Goal: Task Accomplishment & Management: Use online tool/utility

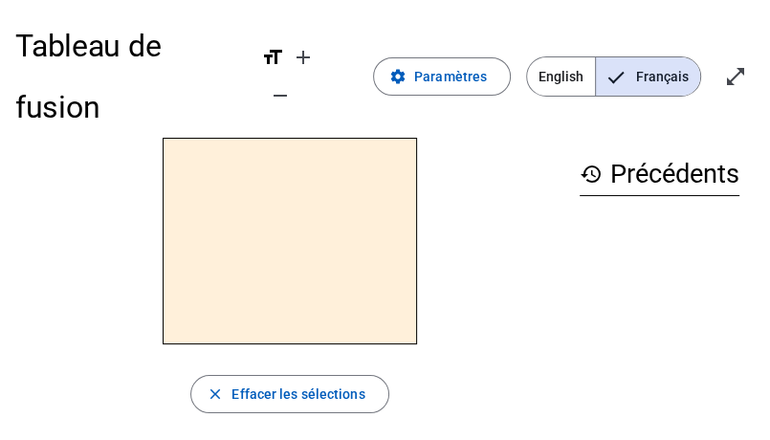
click at [329, 258] on h2 at bounding box center [290, 241] width 254 height 207
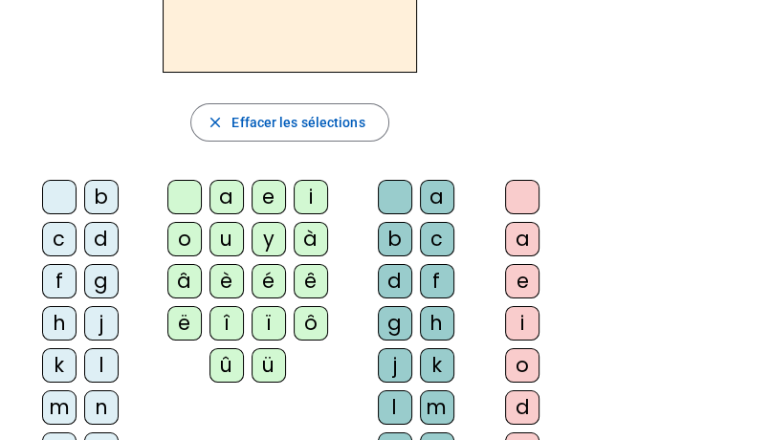
scroll to position [275, 0]
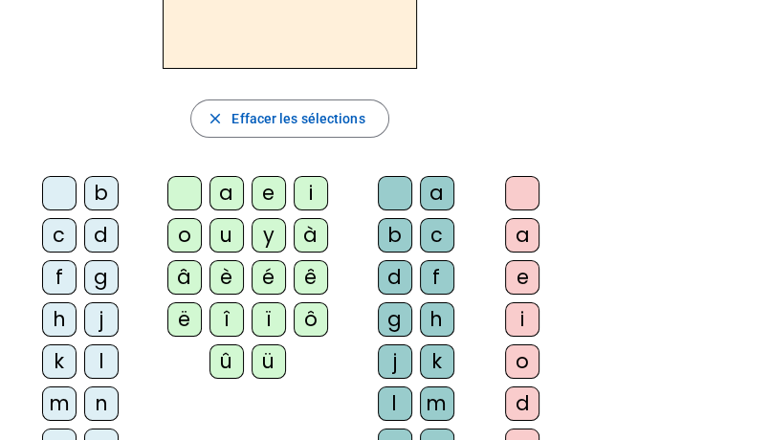
click at [62, 394] on div "m" at bounding box center [59, 403] width 34 height 34
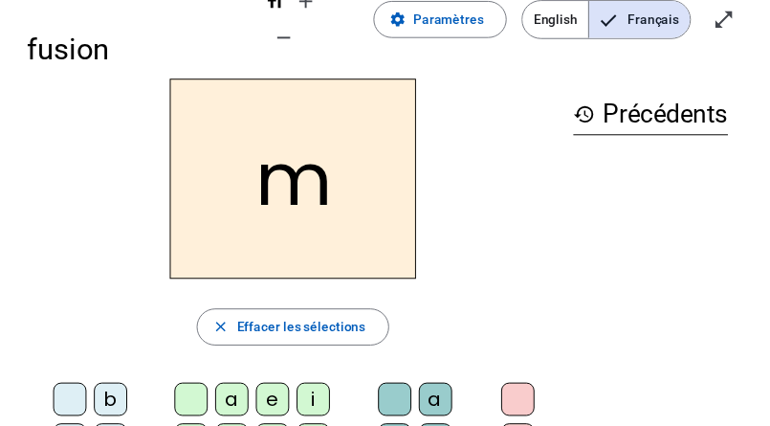
scroll to position [0, 0]
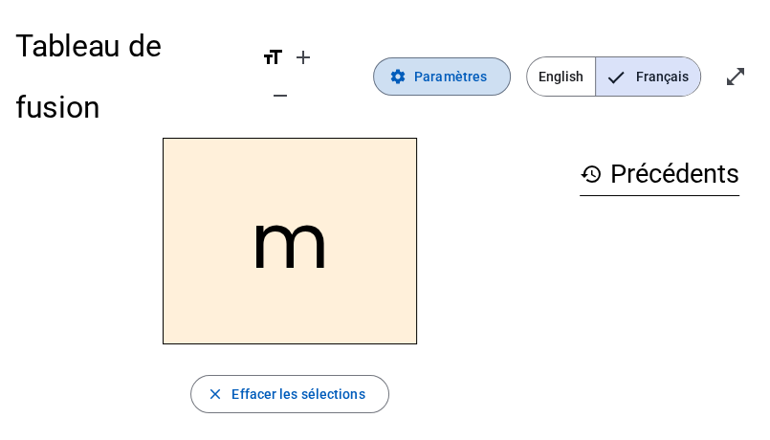
click at [437, 76] on span "Paramètres" at bounding box center [450, 76] width 73 height 23
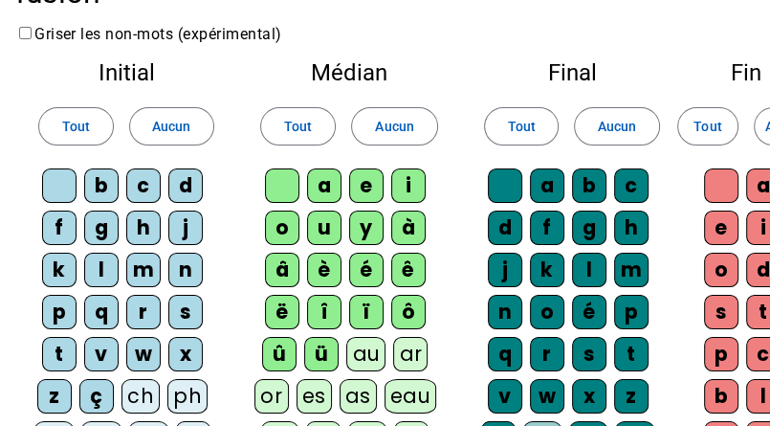
scroll to position [140, 0]
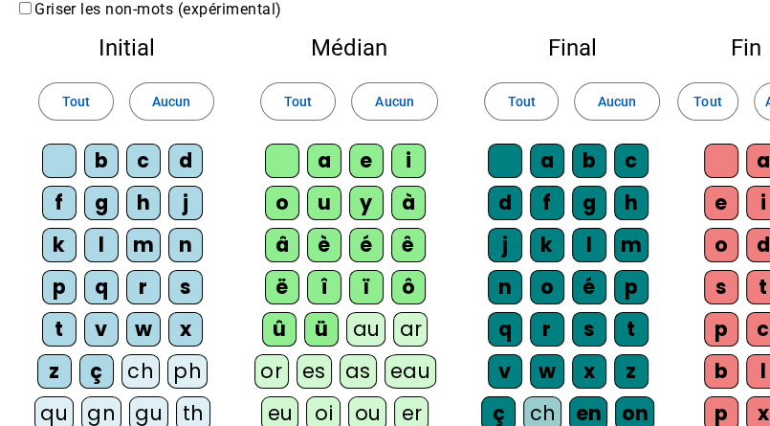
click at [138, 244] on div "m" at bounding box center [143, 245] width 34 height 34
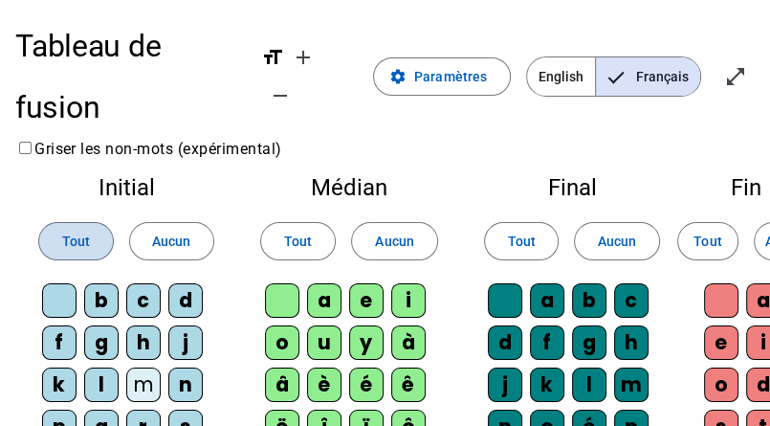
click at [82, 235] on span "Tout" at bounding box center [76, 241] width 28 height 23
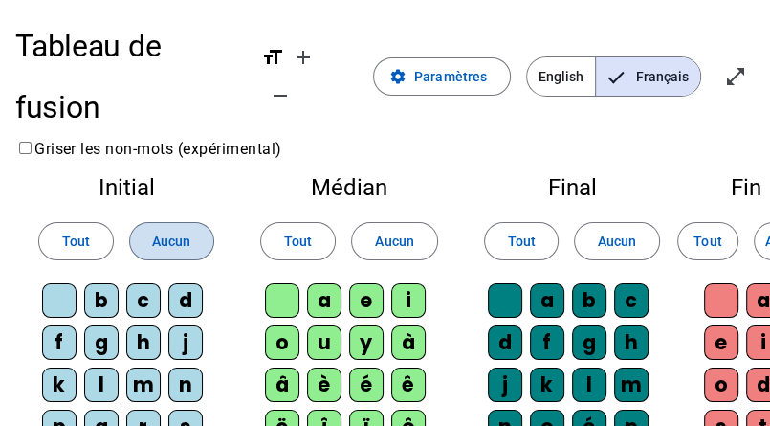
click at [173, 244] on span "Aucun" at bounding box center [171, 241] width 38 height 23
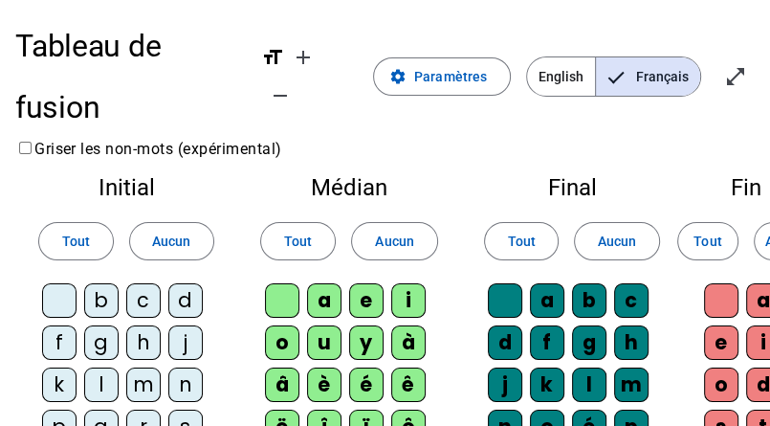
click at [138, 375] on div "m" at bounding box center [143, 384] width 34 height 34
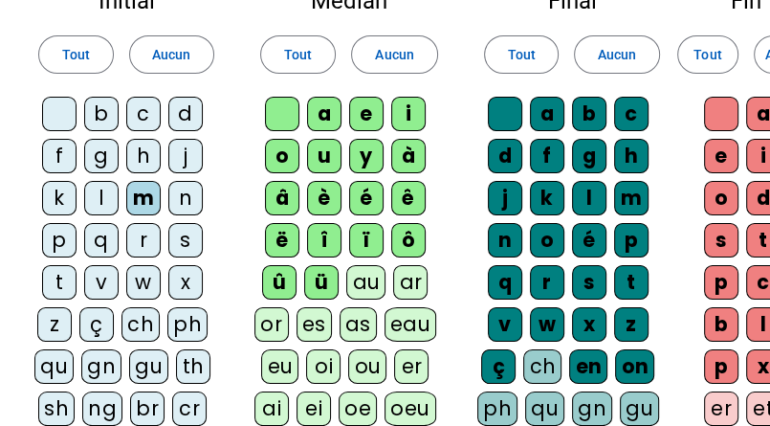
scroll to position [187, 0]
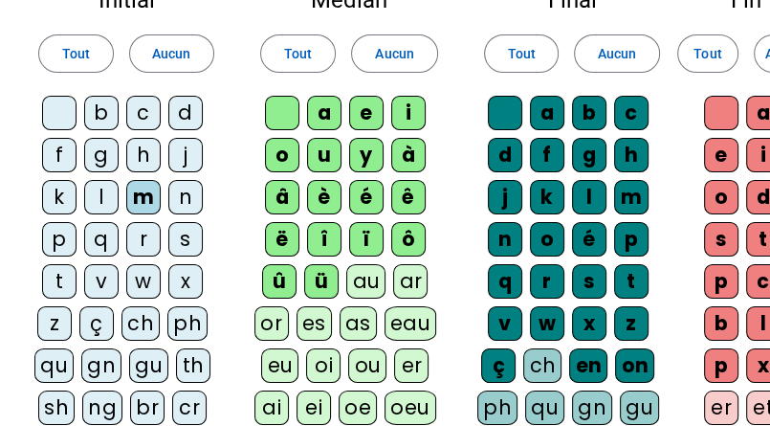
click at [184, 110] on div "d" at bounding box center [185, 113] width 34 height 34
click at [54, 278] on div "t" at bounding box center [59, 281] width 34 height 34
click at [103, 190] on div "l" at bounding box center [101, 197] width 34 height 34
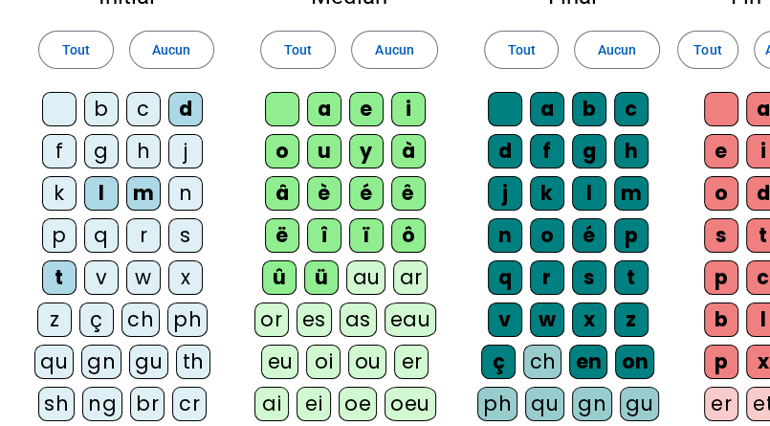
scroll to position [191, 0]
click at [334, 105] on div "a" at bounding box center [324, 109] width 34 height 34
click at [390, 49] on span "Aucun" at bounding box center [394, 49] width 38 height 23
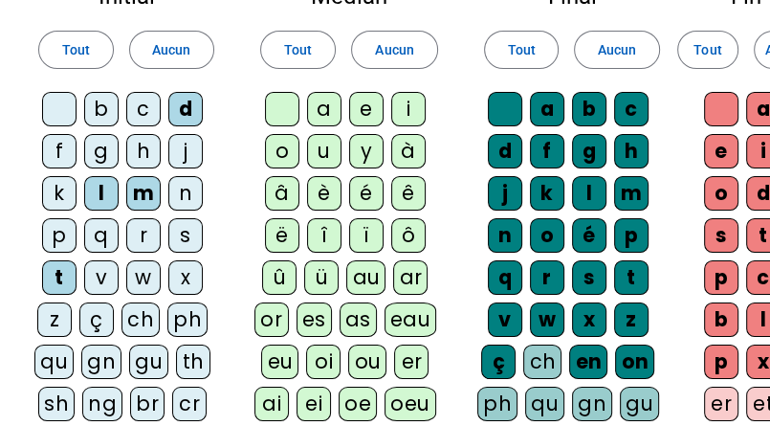
click at [324, 110] on div "a" at bounding box center [324, 109] width 34 height 34
click at [367, 110] on div "e" at bounding box center [366, 109] width 34 height 34
click at [319, 157] on div "u" at bounding box center [324, 151] width 34 height 34
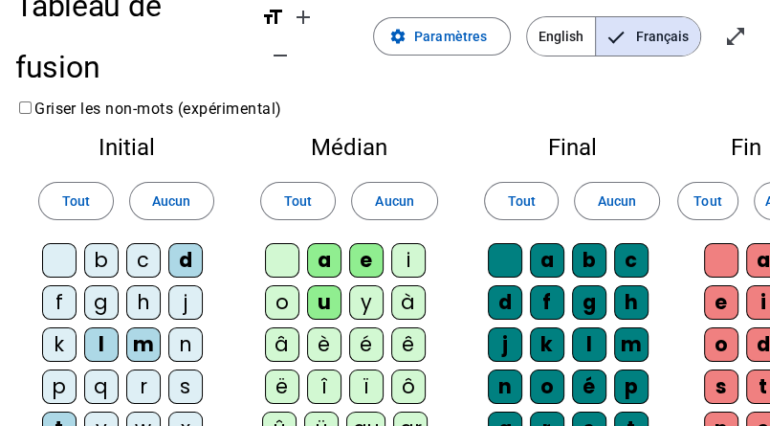
scroll to position [38, 0]
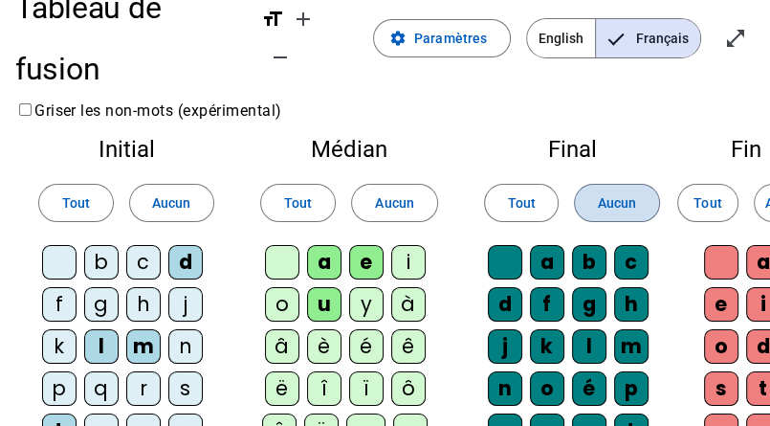
click at [609, 198] on span "Aucun" at bounding box center [617, 202] width 38 height 23
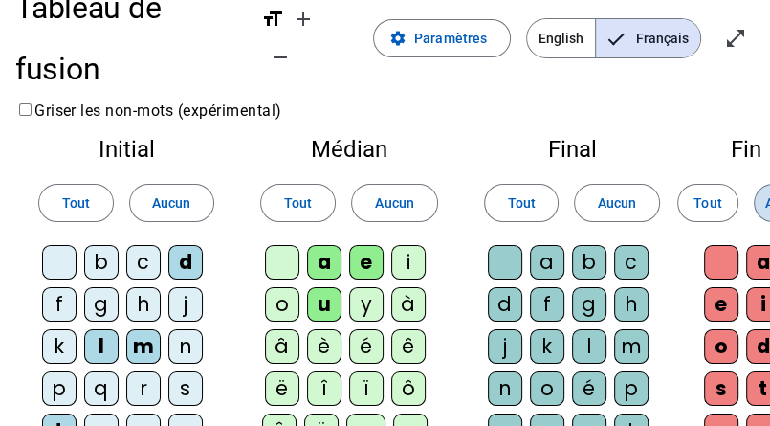
click at [765, 204] on span "Aucun" at bounding box center [784, 202] width 38 height 23
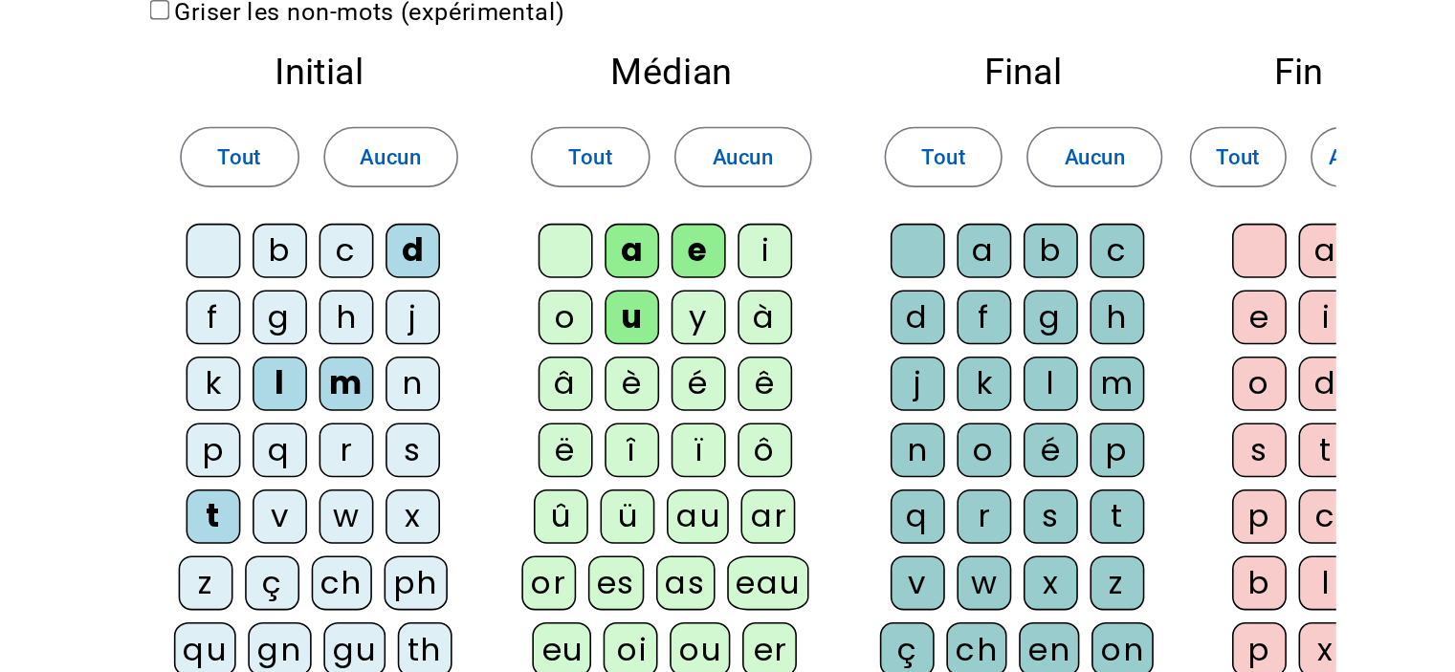
scroll to position [0, 0]
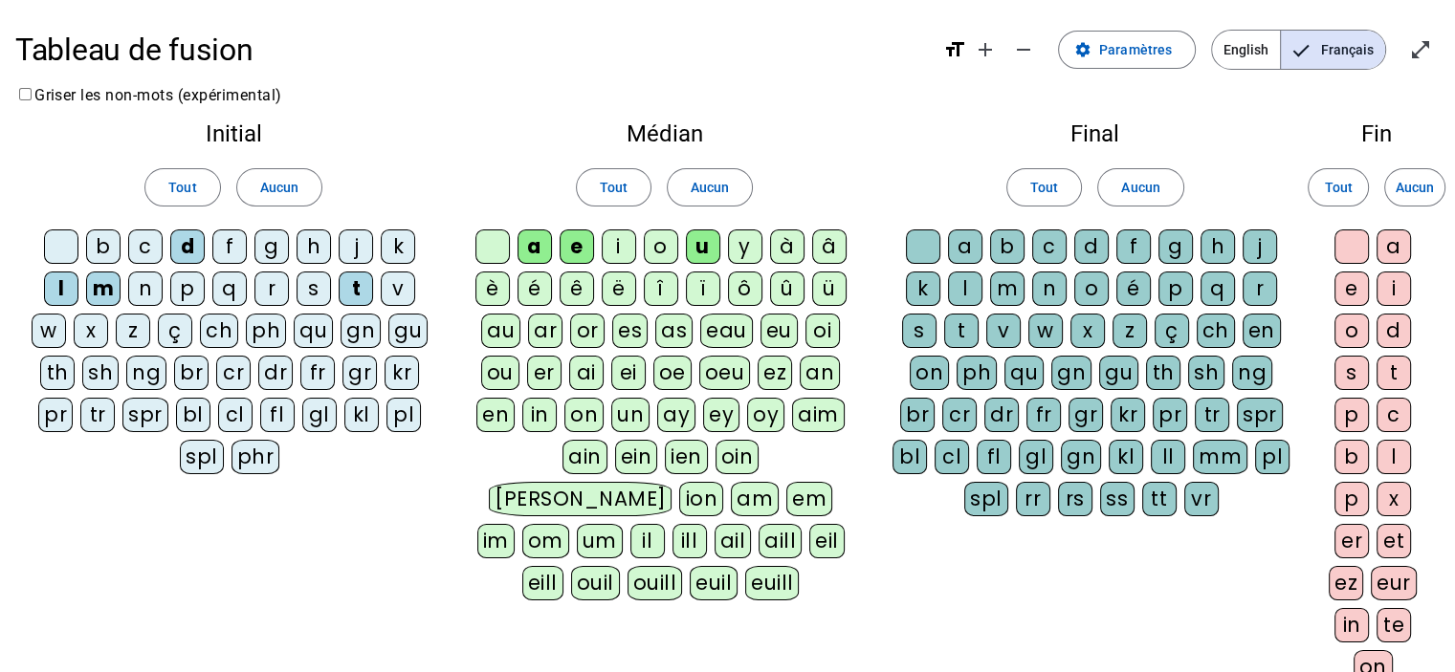
click at [60, 287] on div "l" at bounding box center [61, 289] width 34 height 34
click at [769, 50] on span "Paramètres" at bounding box center [1135, 49] width 73 height 23
click at [769, 46] on mat-icon "open_in_full" at bounding box center [1420, 49] width 23 height 23
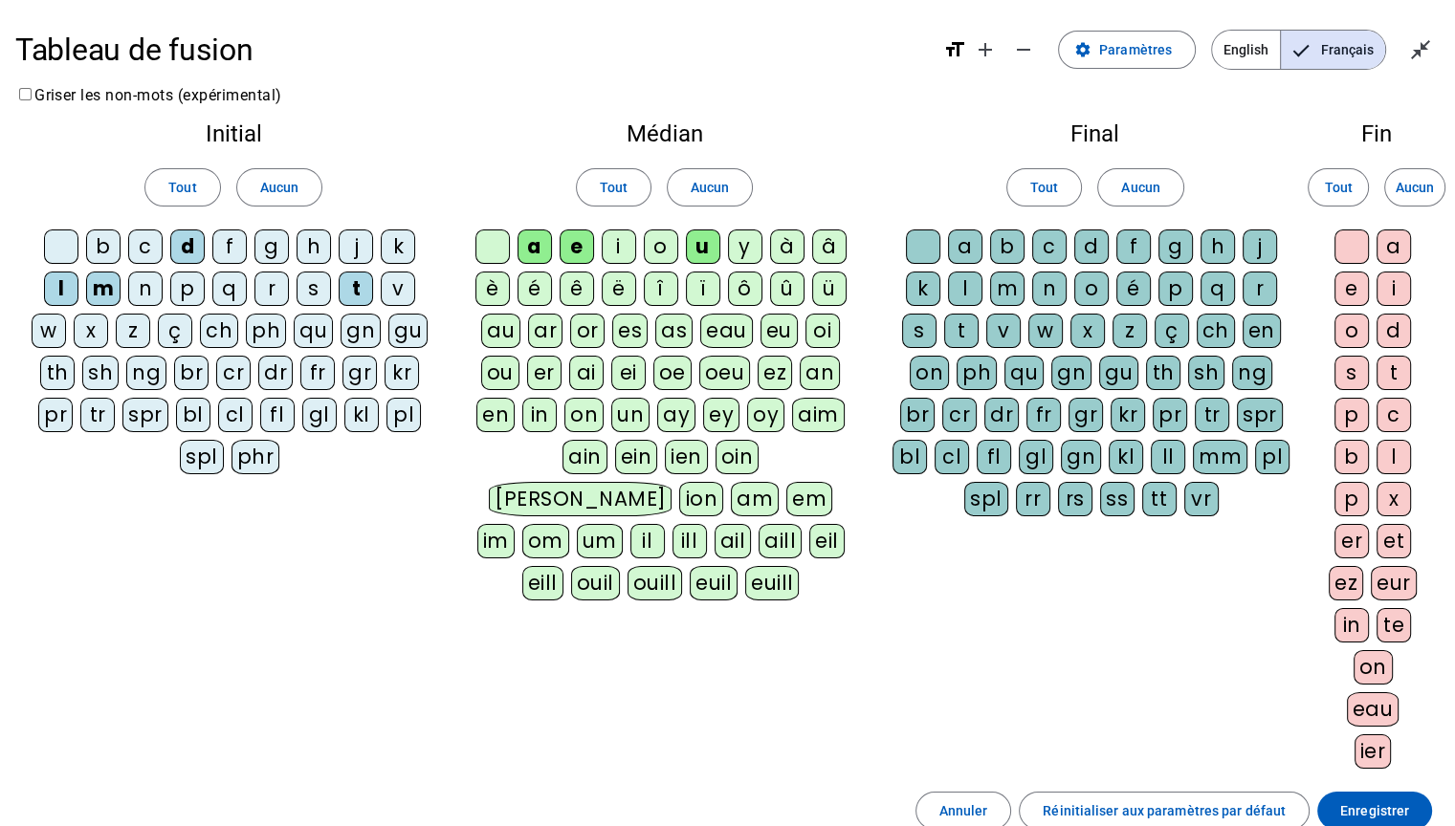
click at [66, 180] on div "Tout Aucun" at bounding box center [234, 188] width 406 height 54
click at [92, 282] on div "m" at bounding box center [103, 289] width 34 height 34
click at [769, 439] on span "Enregistrer" at bounding box center [1374, 811] width 69 height 23
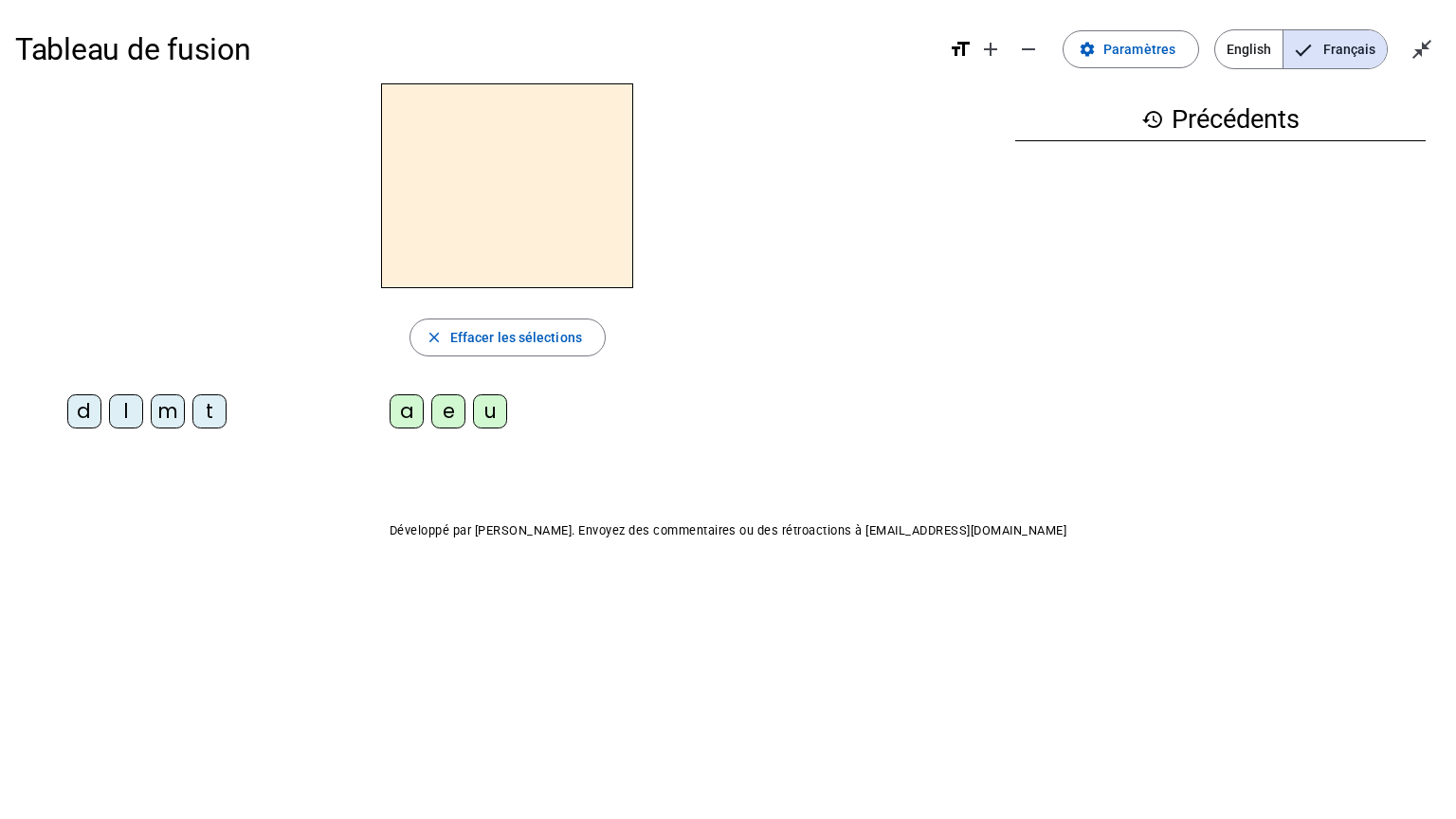
click at [89, 418] on div "d" at bounding box center [84, 411] width 34 height 34
click at [420, 413] on div "a" at bounding box center [406, 411] width 34 height 34
click at [122, 417] on div "l" at bounding box center [126, 411] width 34 height 34
click at [451, 411] on div "e" at bounding box center [448, 411] width 34 height 34
click at [762, 122] on mat-icon "history" at bounding box center [1153, 119] width 23 height 23
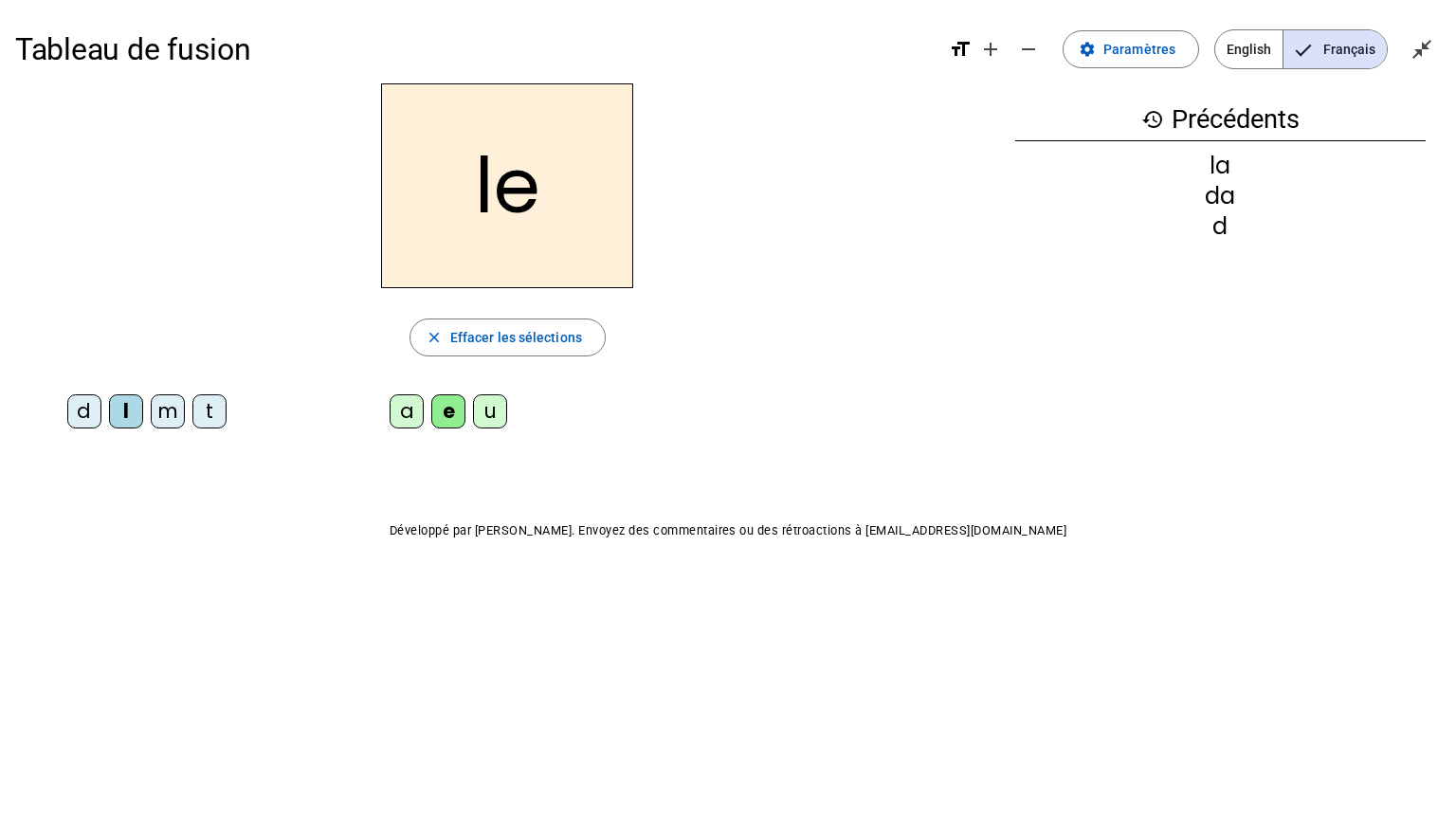
click at [762, 122] on mat-icon "history" at bounding box center [1153, 119] width 23 height 23
click at [762, 239] on div "history Précédents la da d" at bounding box center [1220, 248] width 441 height 330
click at [535, 337] on span "Effacer les sélections" at bounding box center [515, 337] width 132 height 23
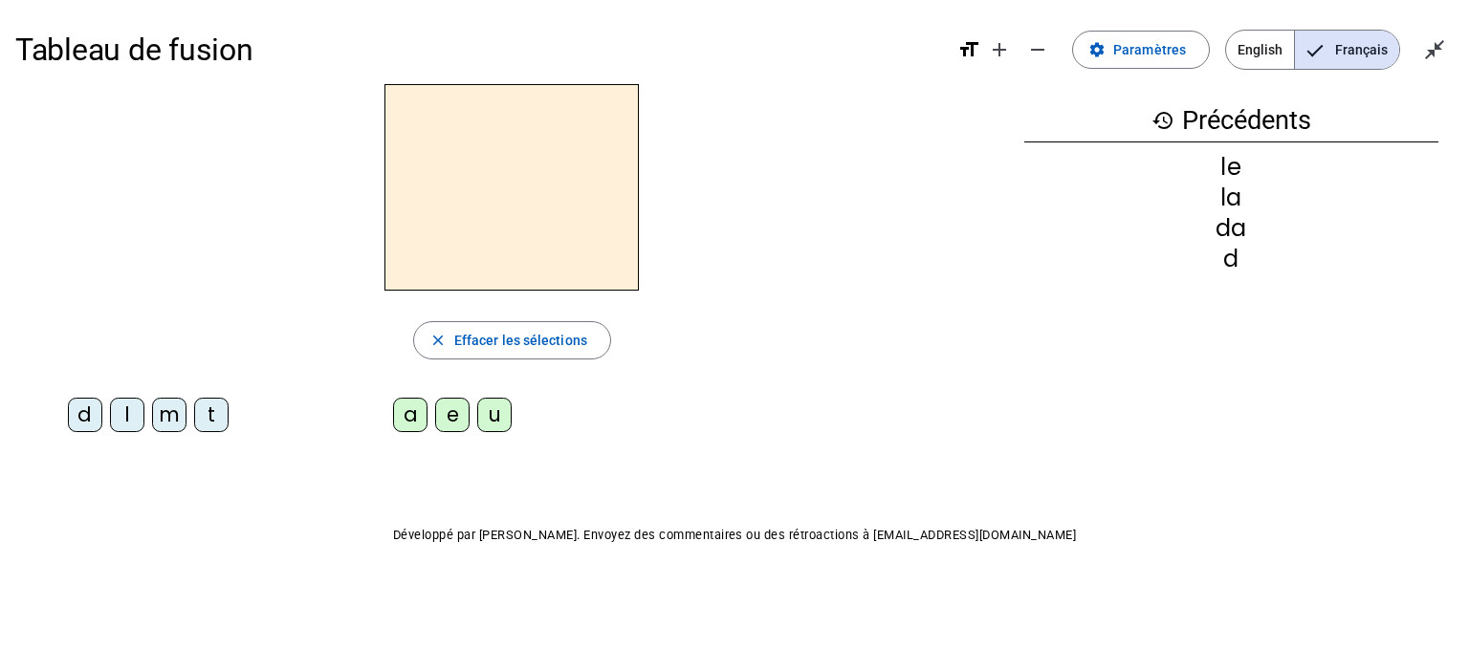
click at [769, 262] on div "d" at bounding box center [1231, 259] width 414 height 23
click at [564, 337] on span "Effacer les sélections" at bounding box center [520, 340] width 133 height 23
click at [769, 120] on mat-icon "history" at bounding box center [1163, 120] width 23 height 23
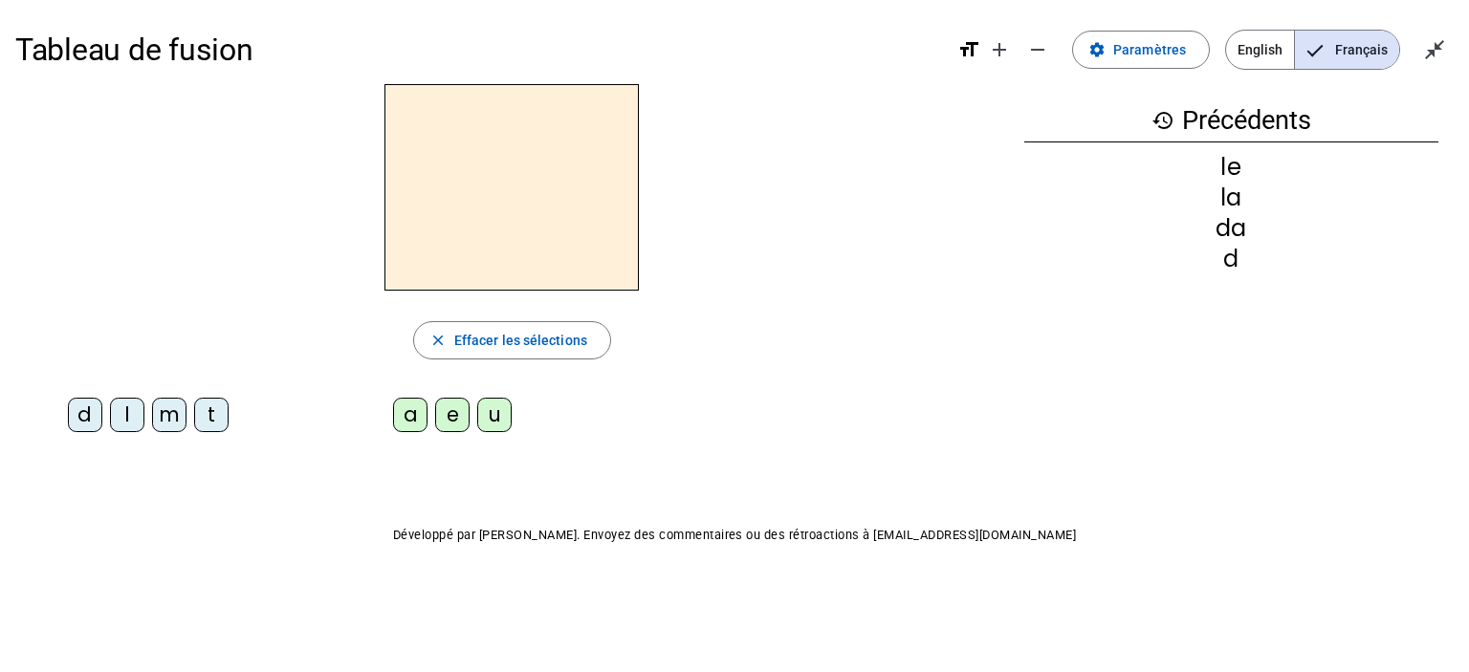
click at [769, 120] on mat-icon "history" at bounding box center [1163, 120] width 23 height 23
click at [171, 412] on div "m" at bounding box center [169, 415] width 34 height 34
click at [416, 418] on div "a" at bounding box center [410, 415] width 34 height 34
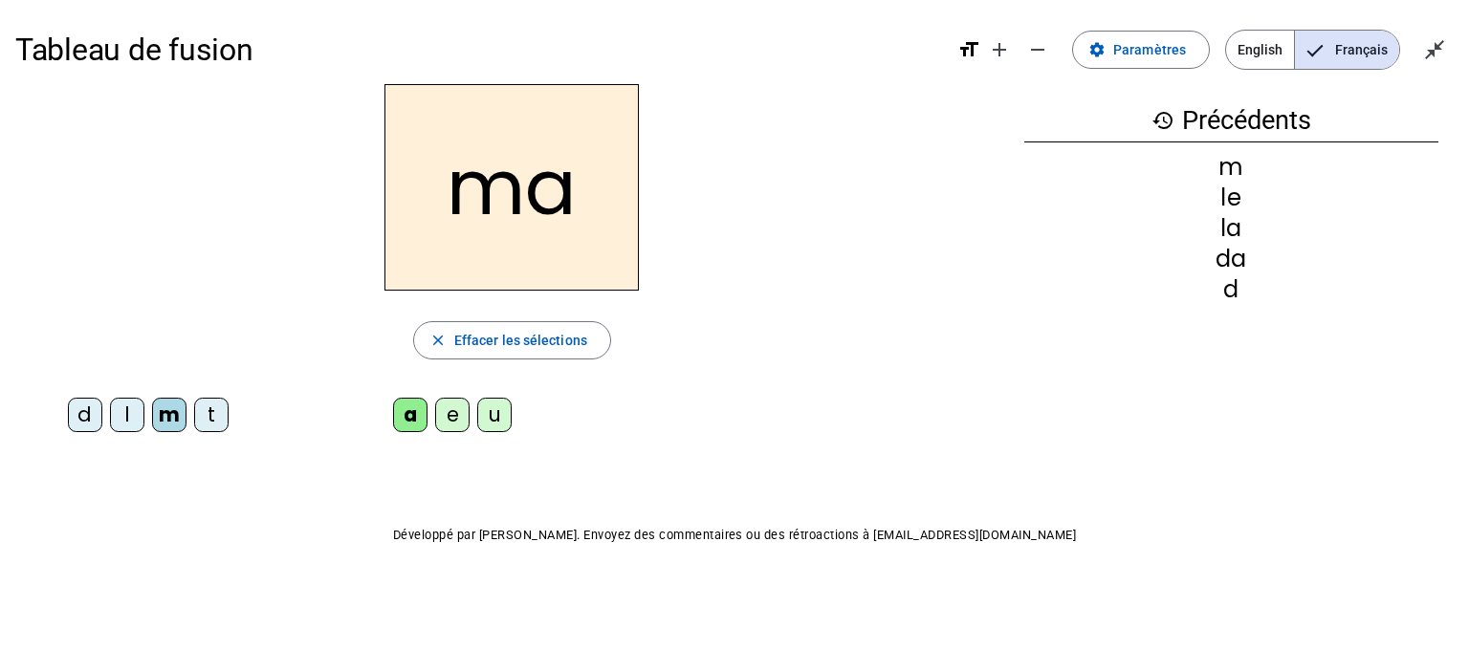
click at [130, 412] on div "l" at bounding box center [127, 415] width 34 height 34
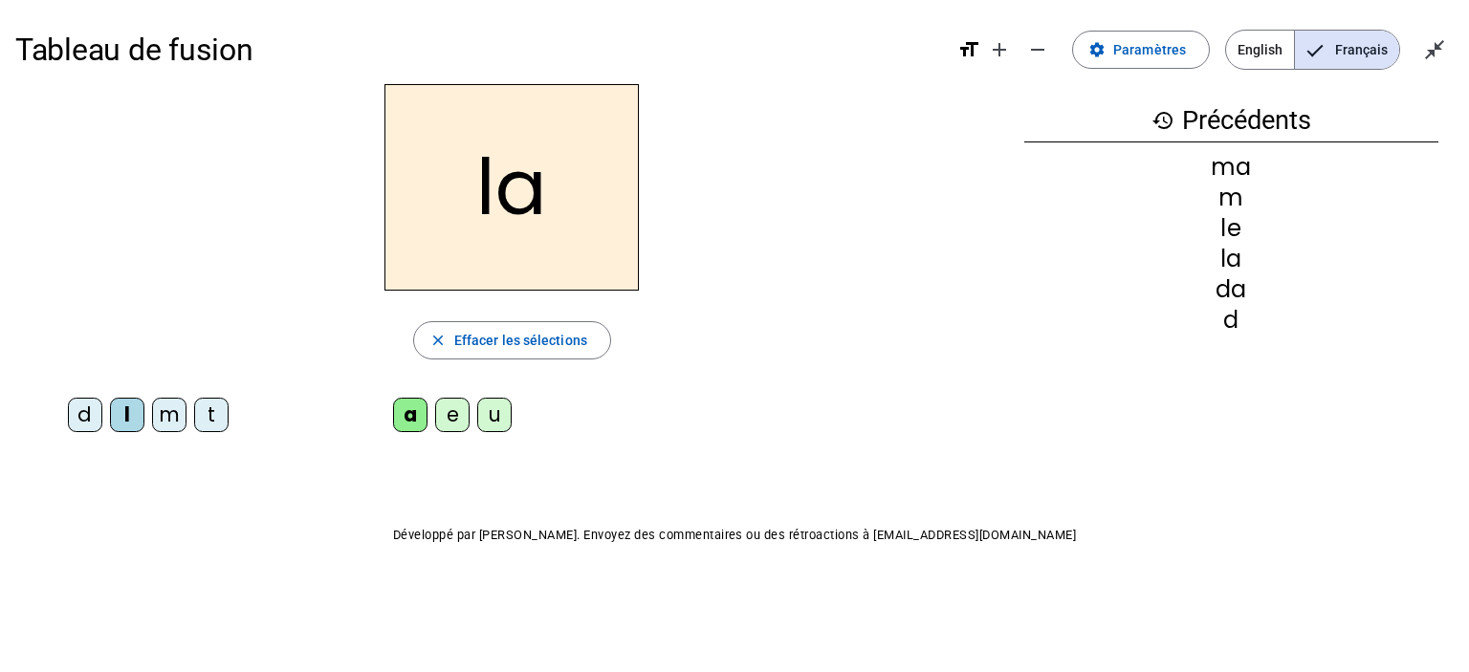
click at [461, 420] on div "e" at bounding box center [452, 415] width 34 height 34
click at [83, 405] on div "d" at bounding box center [85, 415] width 34 height 34
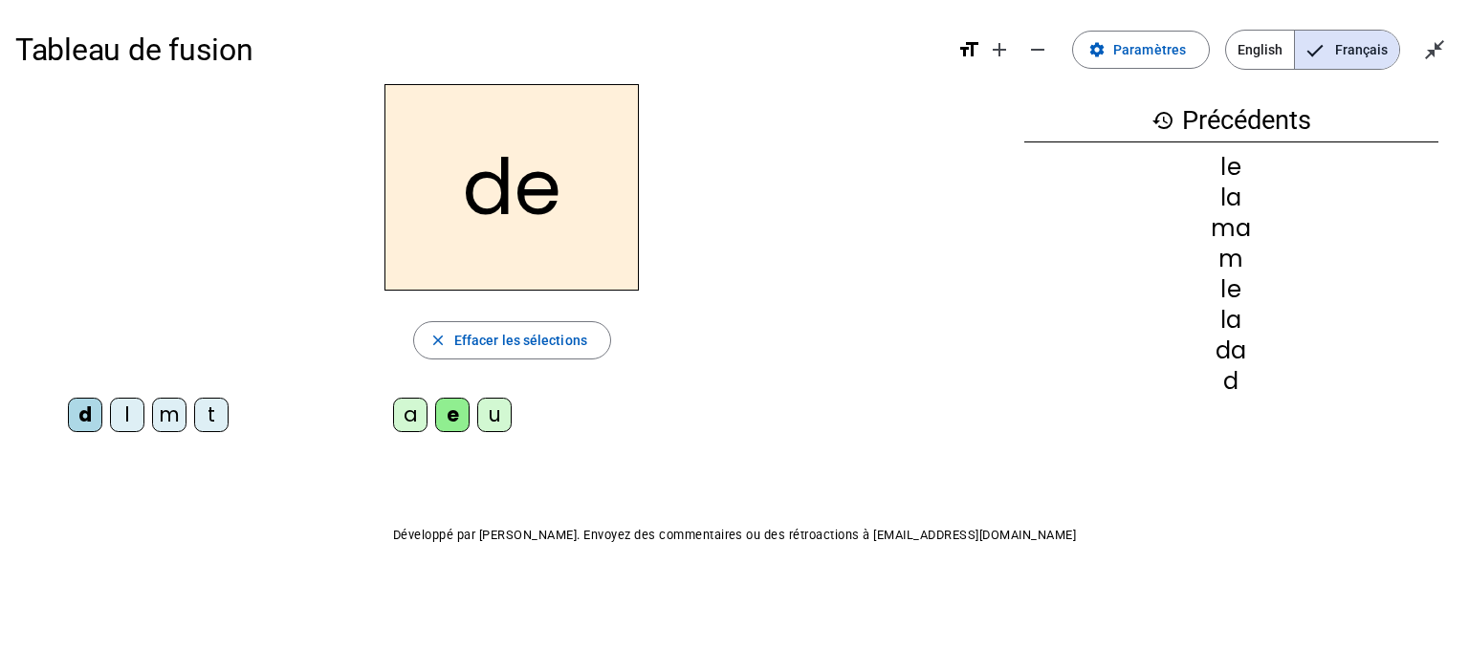
click at [499, 422] on div "u" at bounding box center [494, 415] width 34 height 34
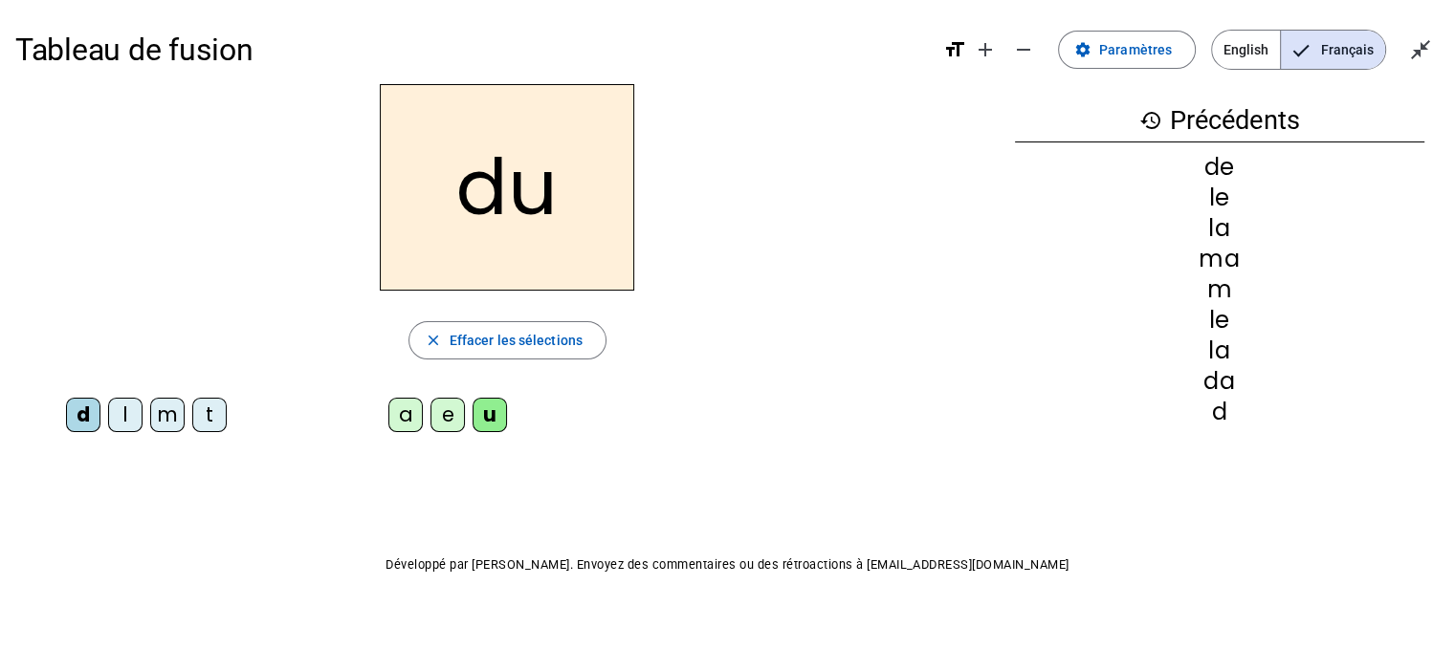
click at [210, 416] on div "t" at bounding box center [209, 415] width 34 height 34
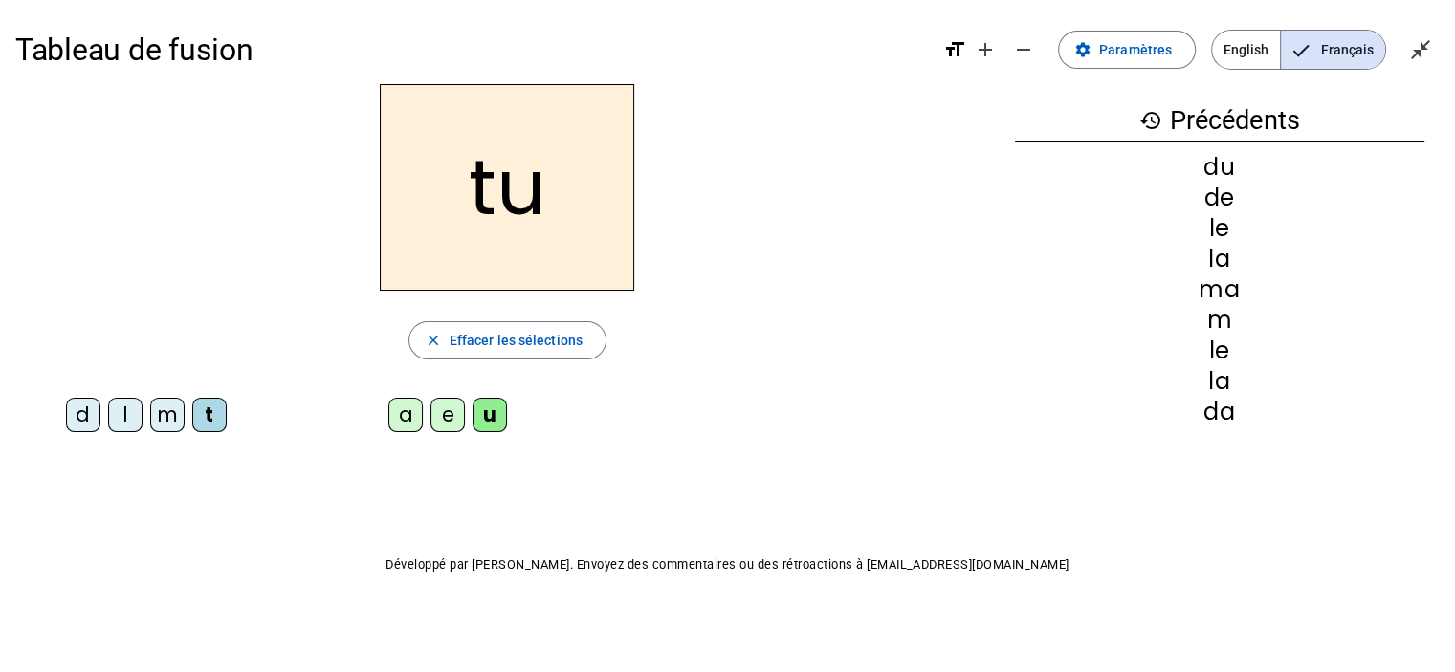
click at [403, 416] on div "a" at bounding box center [405, 415] width 34 height 34
click at [448, 417] on div "e" at bounding box center [447, 415] width 34 height 34
click at [157, 417] on div "m" at bounding box center [167, 415] width 34 height 34
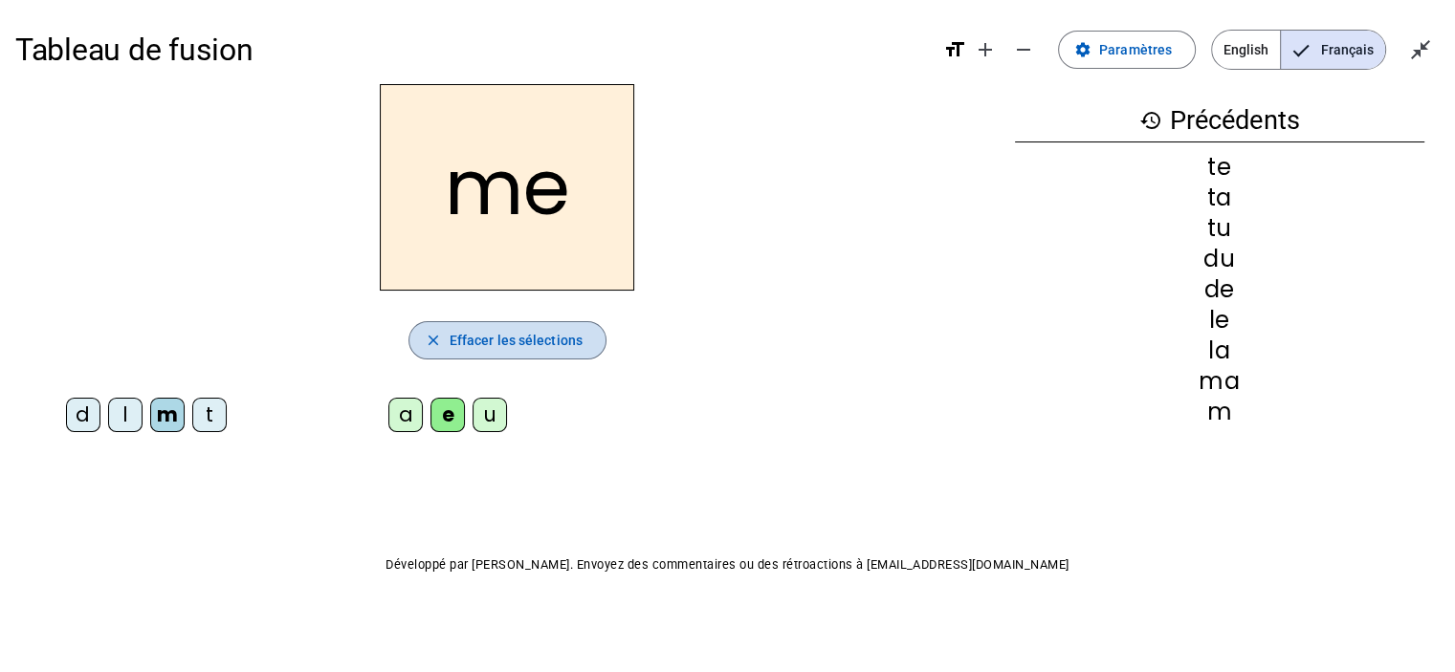
click at [569, 343] on span "Effacer les sélections" at bounding box center [516, 340] width 133 height 23
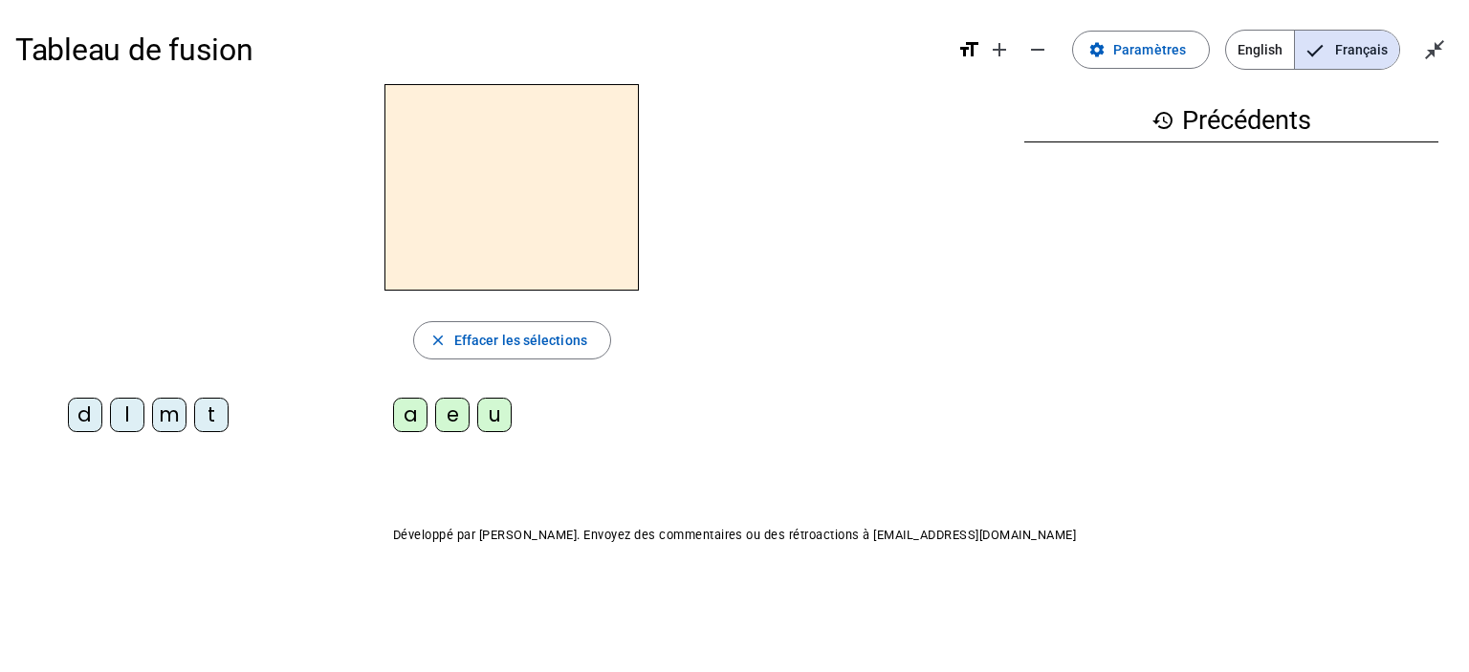
click at [174, 421] on div "m" at bounding box center [169, 415] width 34 height 34
click at [413, 415] on div "a" at bounding box center [410, 415] width 34 height 34
click at [138, 420] on div "l" at bounding box center [127, 415] width 34 height 34
click at [457, 422] on div "e" at bounding box center [452, 415] width 34 height 34
click at [90, 411] on div "d" at bounding box center [85, 415] width 34 height 34
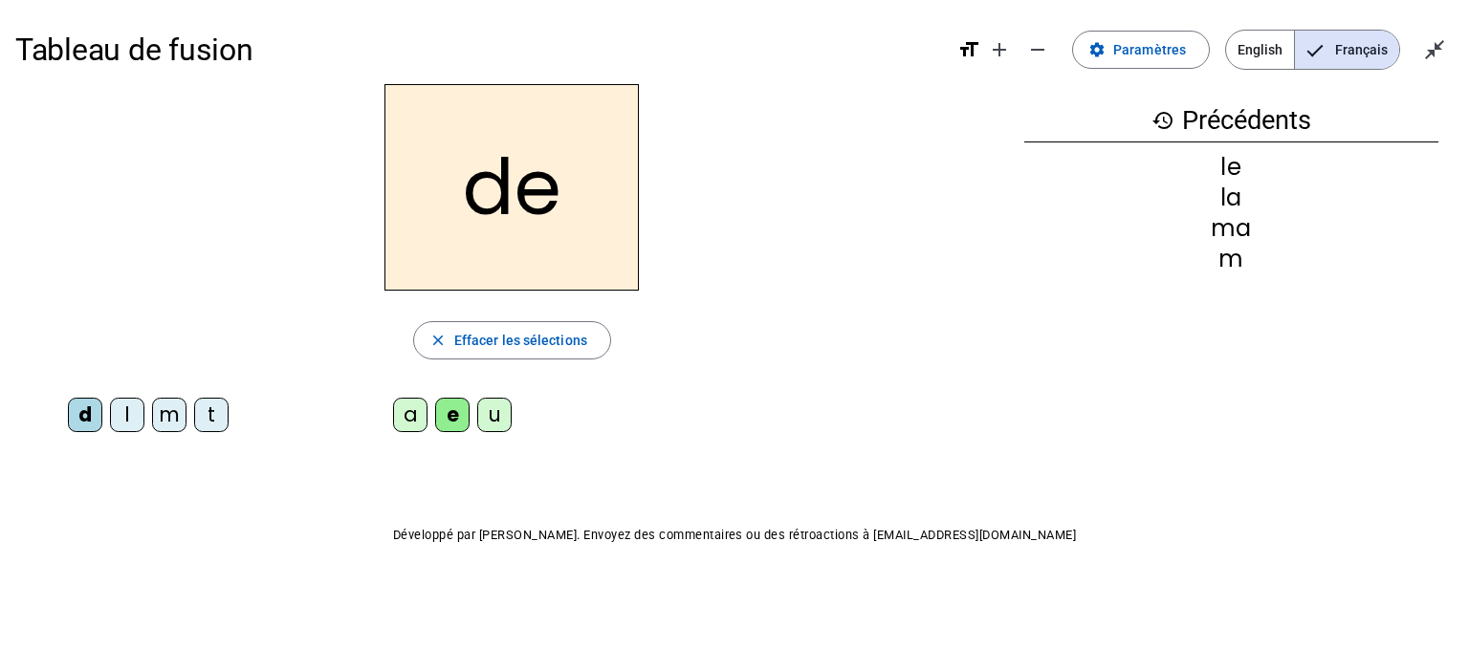
click at [498, 413] on div "u" at bounding box center [494, 415] width 34 height 34
click at [208, 413] on div "t" at bounding box center [211, 415] width 34 height 34
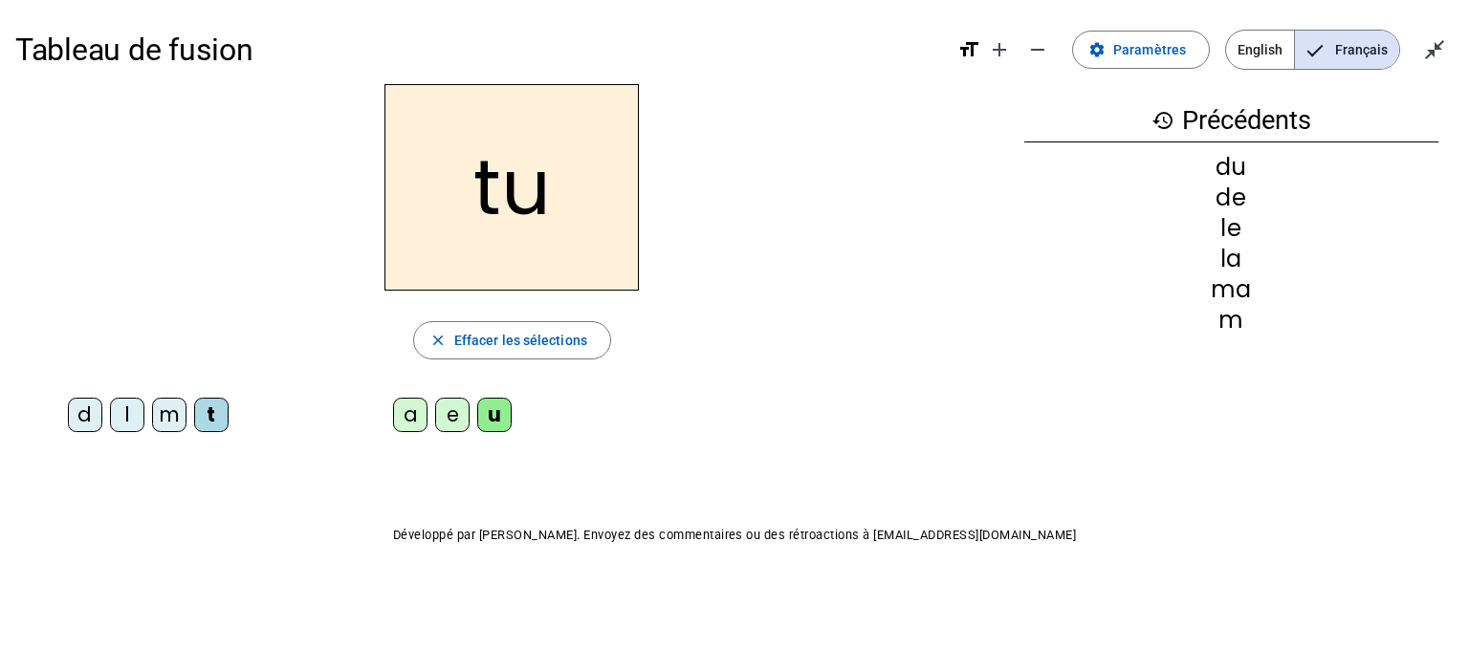
click at [413, 418] on div "a" at bounding box center [410, 415] width 34 height 34
click at [455, 412] on div "e" at bounding box center [452, 415] width 34 height 34
click at [165, 412] on div "m" at bounding box center [169, 415] width 34 height 34
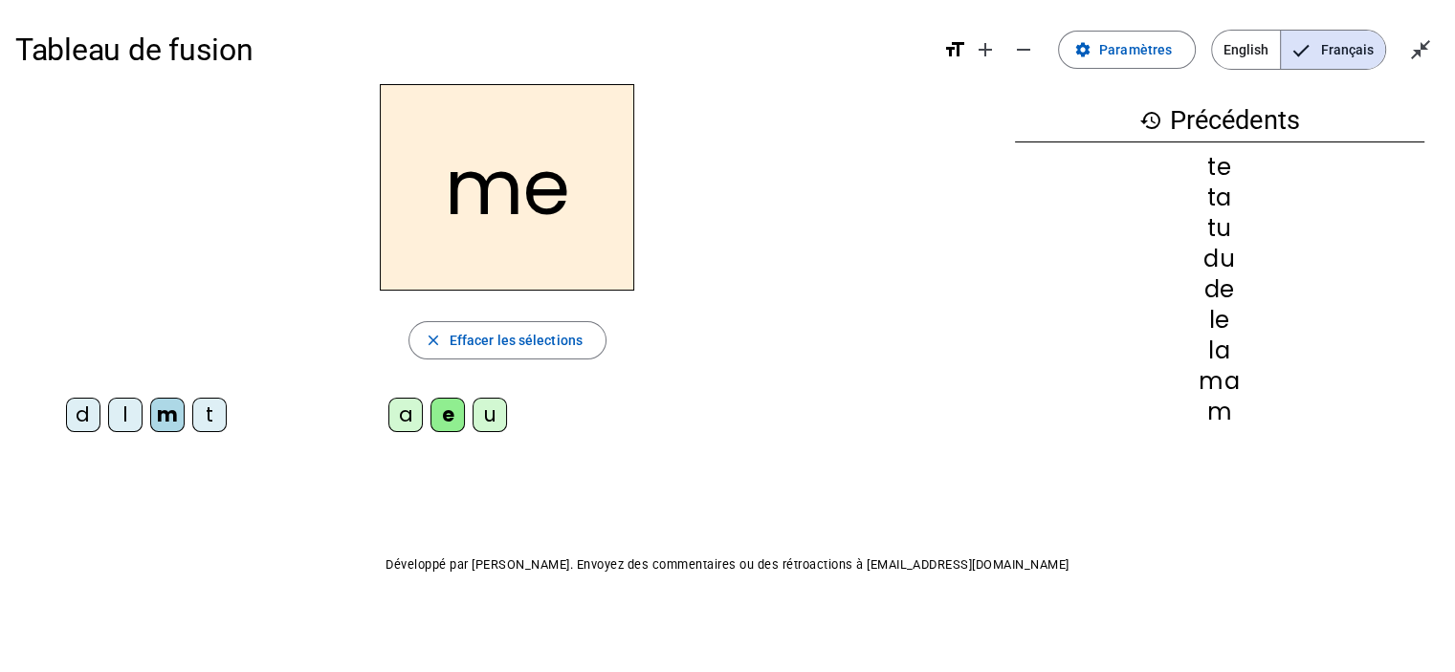
click at [769, 385] on div "ma" at bounding box center [1219, 381] width 409 height 23
click at [769, 384] on div "ma" at bounding box center [1219, 381] width 409 height 23
click at [769, 123] on mat-icon "history" at bounding box center [1150, 120] width 23 height 23
click at [549, 341] on span "Effacer les sélections" at bounding box center [516, 340] width 133 height 23
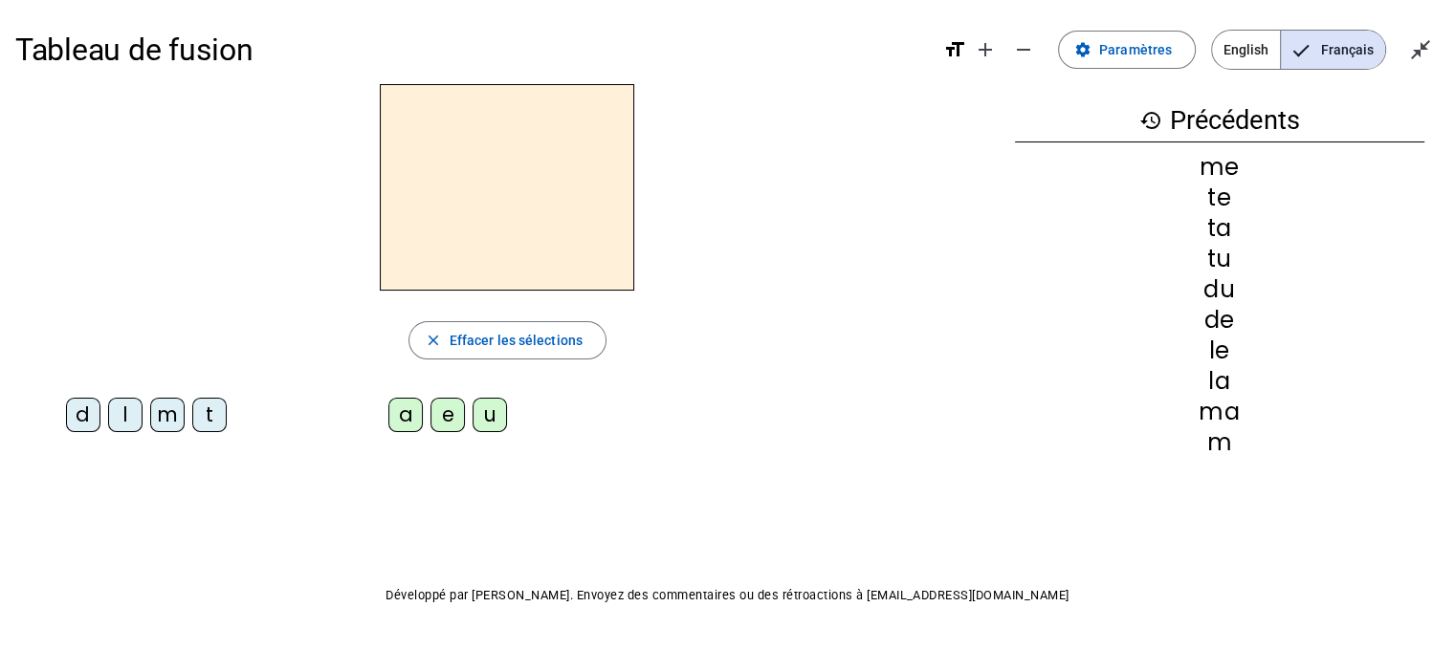
click at [169, 419] on div "m" at bounding box center [167, 415] width 34 height 34
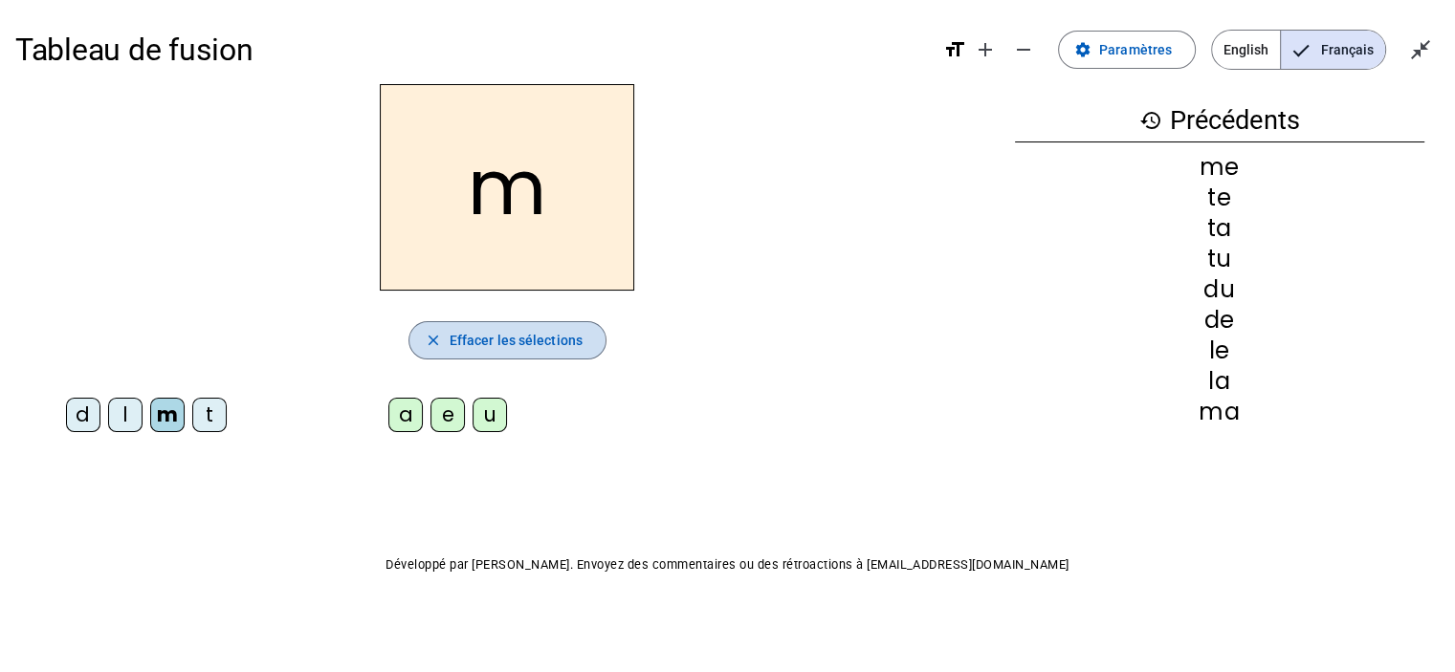
click at [428, 344] on mat-icon "close" at bounding box center [433, 340] width 17 height 17
